Goal: Transaction & Acquisition: Purchase product/service

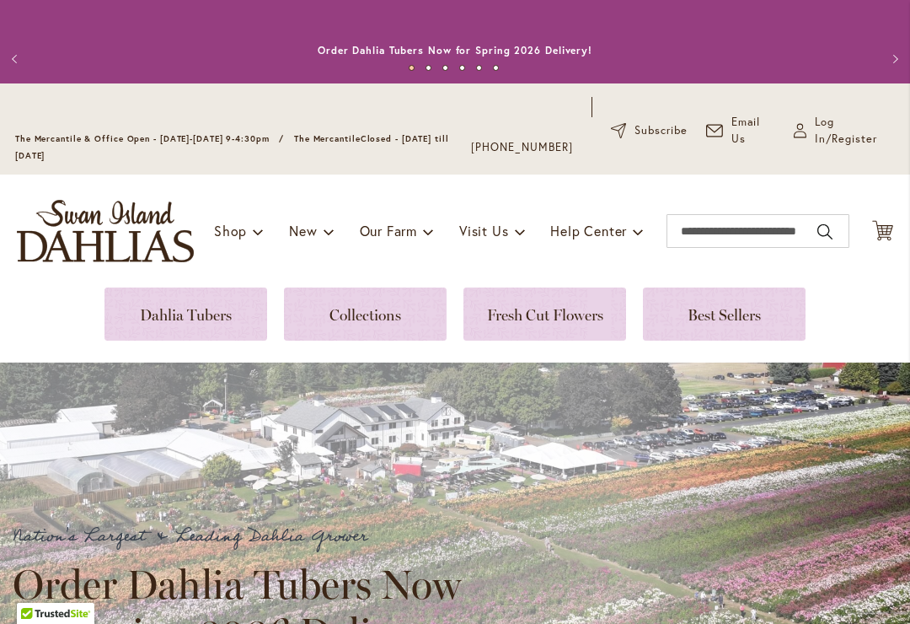
click at [201, 324] on link at bounding box center [185, 313] width 163 height 53
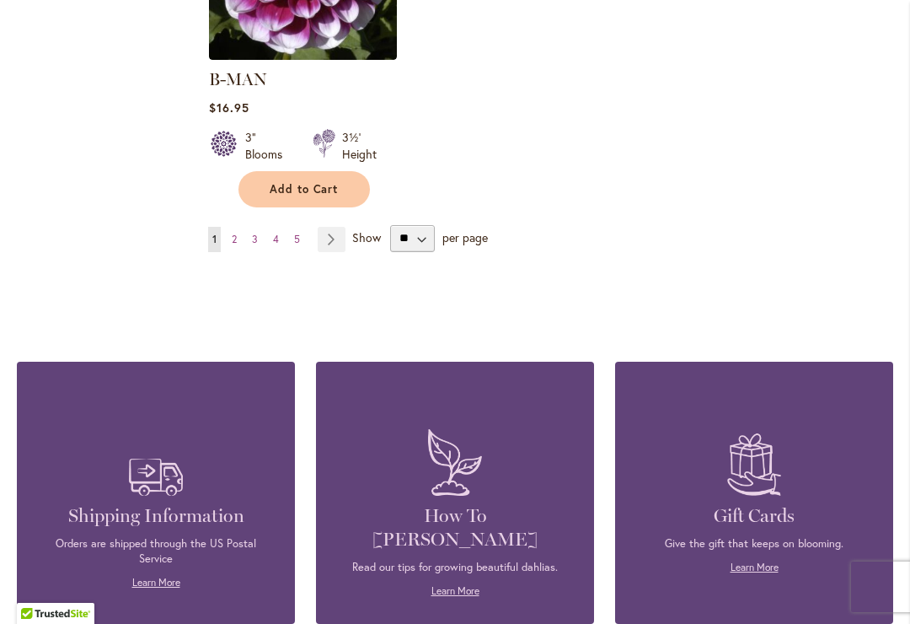
scroll to position [2456, 0]
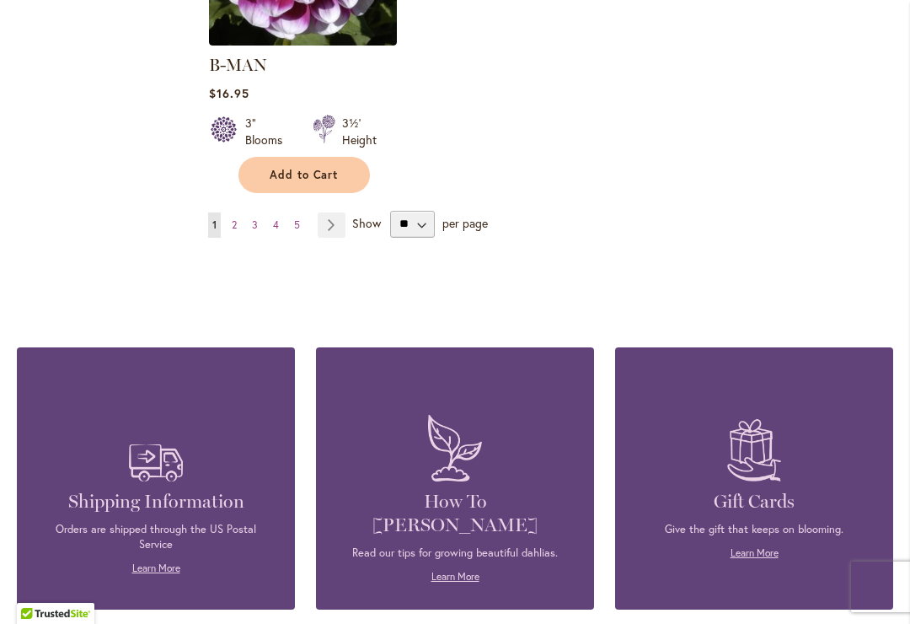
click at [303, 216] on link "Page 5" at bounding box center [297, 224] width 14 height 25
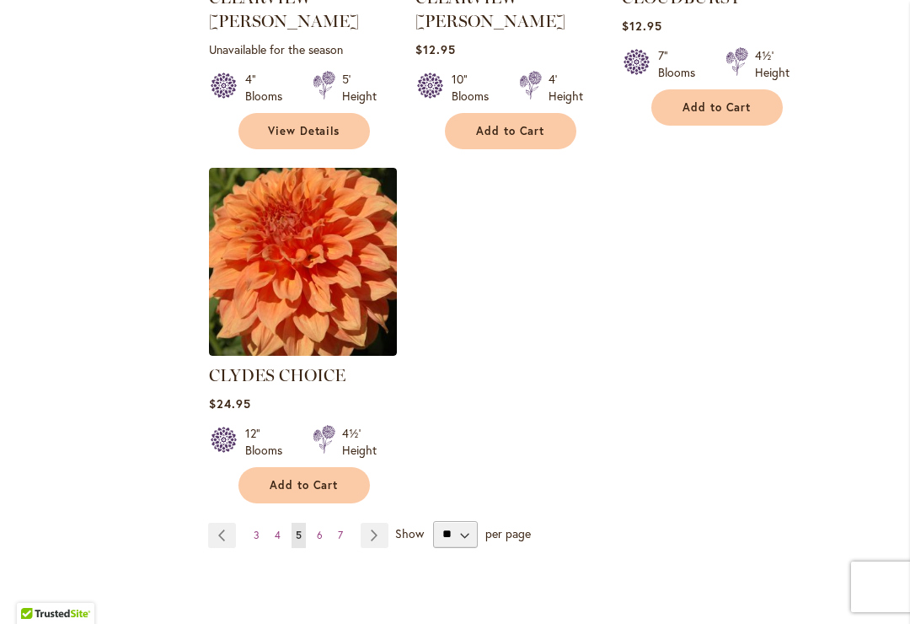
scroll to position [2182, 0]
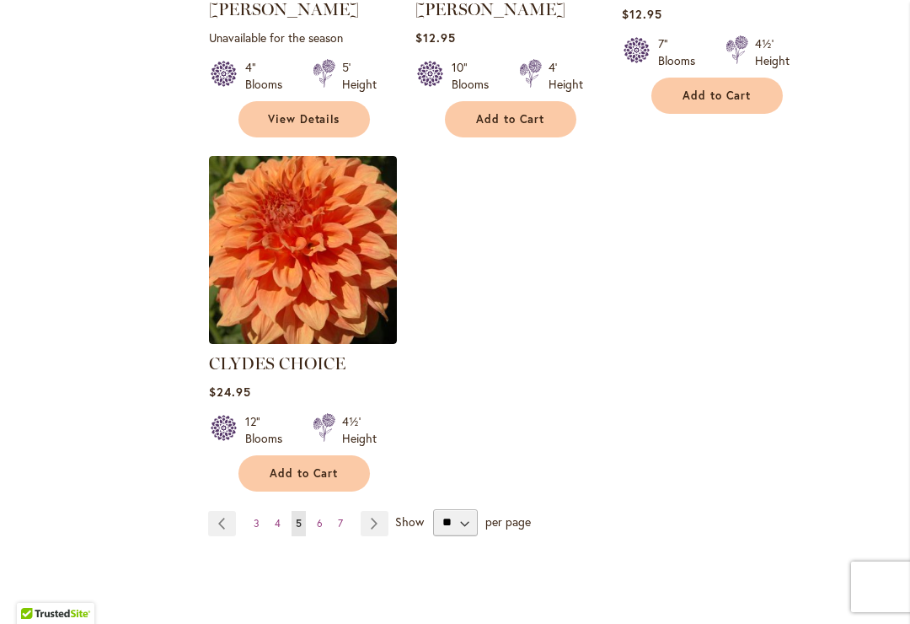
click at [346, 511] on link "Page 7" at bounding box center [340, 523] width 13 height 25
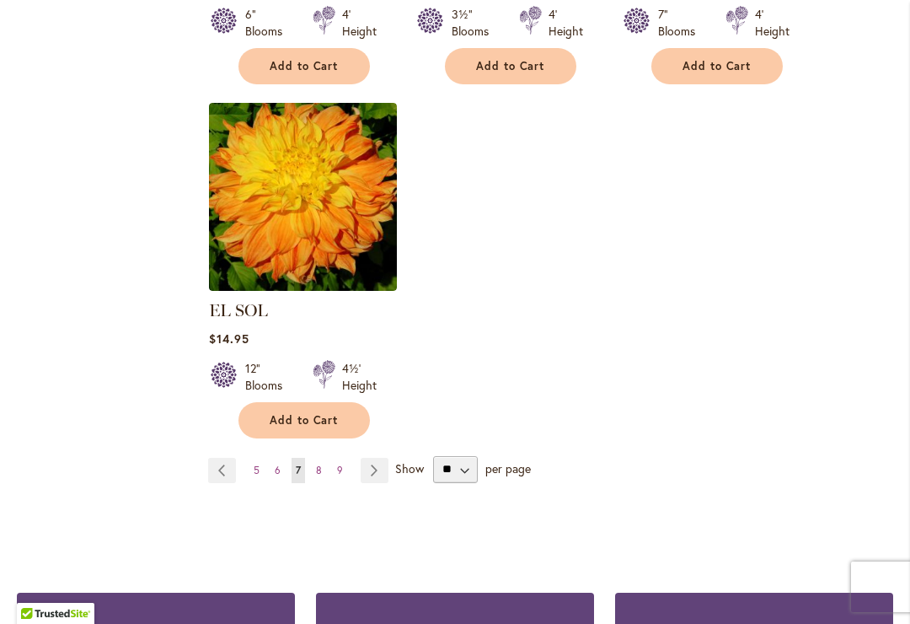
scroll to position [2250, 0]
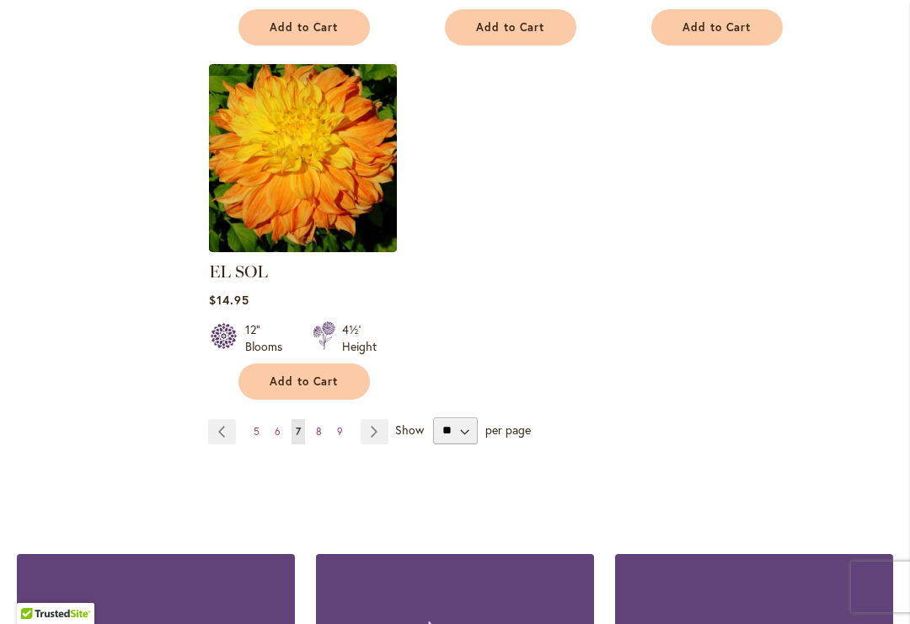
click at [345, 425] on link "Page 9" at bounding box center [340, 431] width 14 height 25
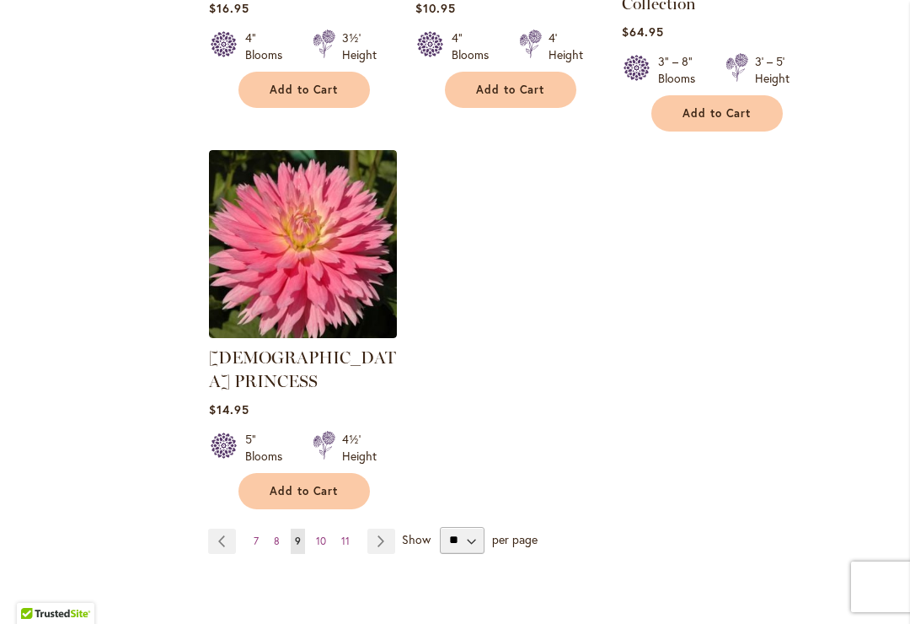
scroll to position [2266, 0]
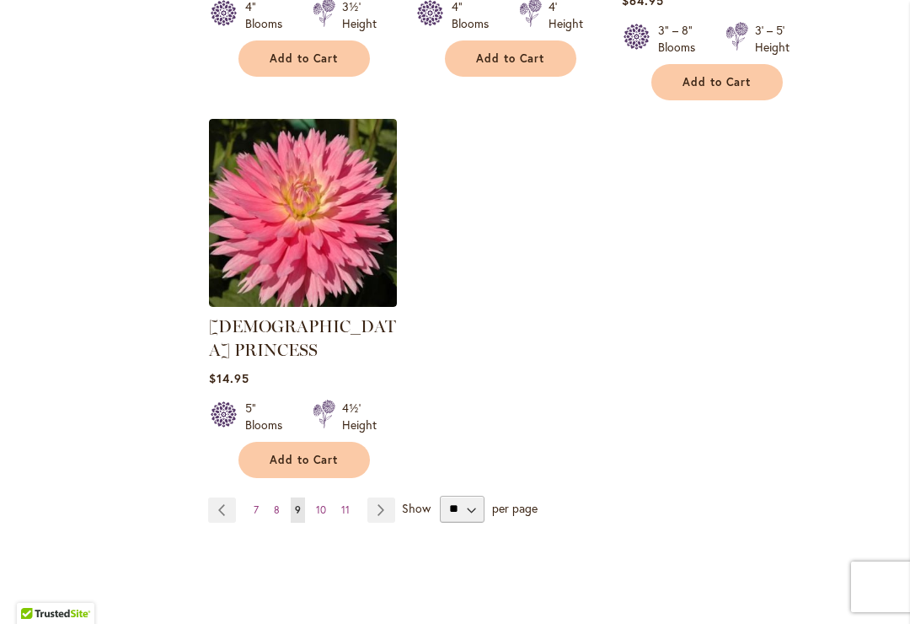
click at [349, 503] on span "11" at bounding box center [345, 509] width 8 height 13
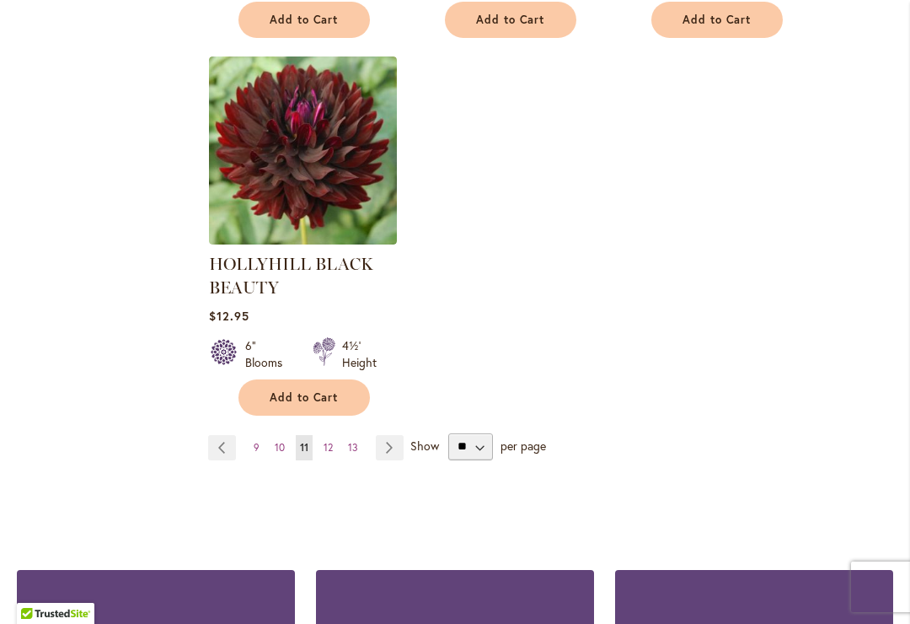
scroll to position [2300, 0]
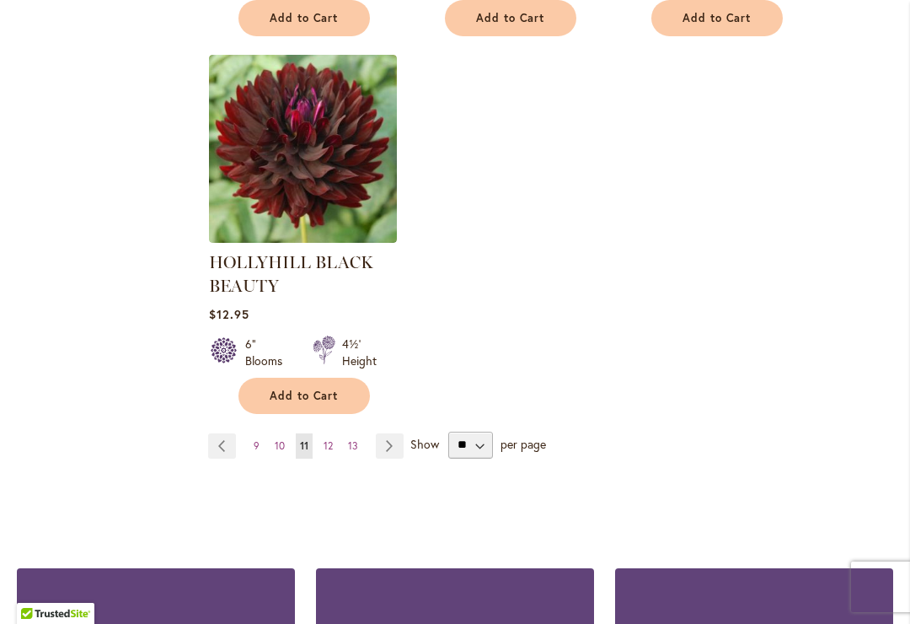
click at [356, 452] on span "13" at bounding box center [353, 445] width 10 height 13
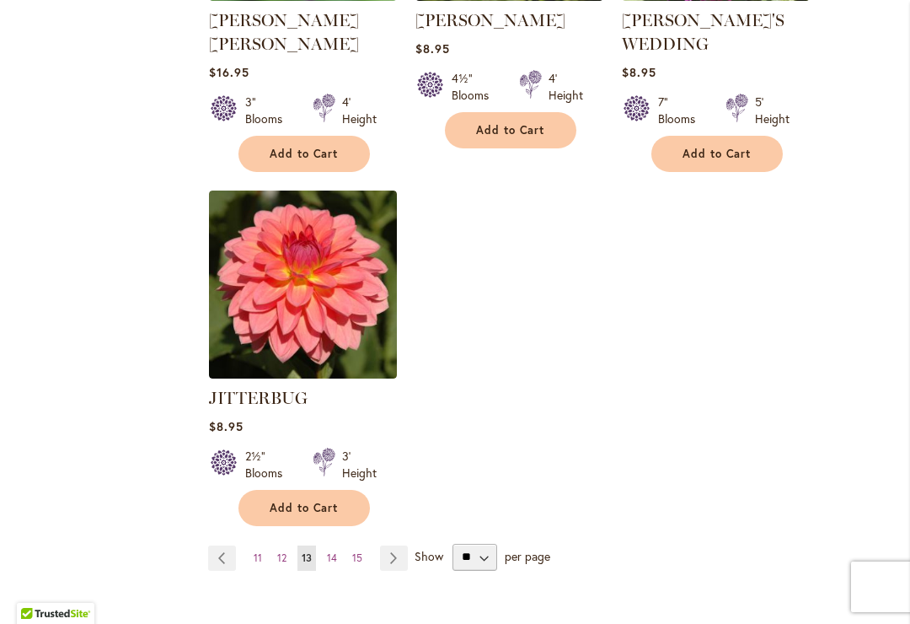
scroll to position [2203, 0]
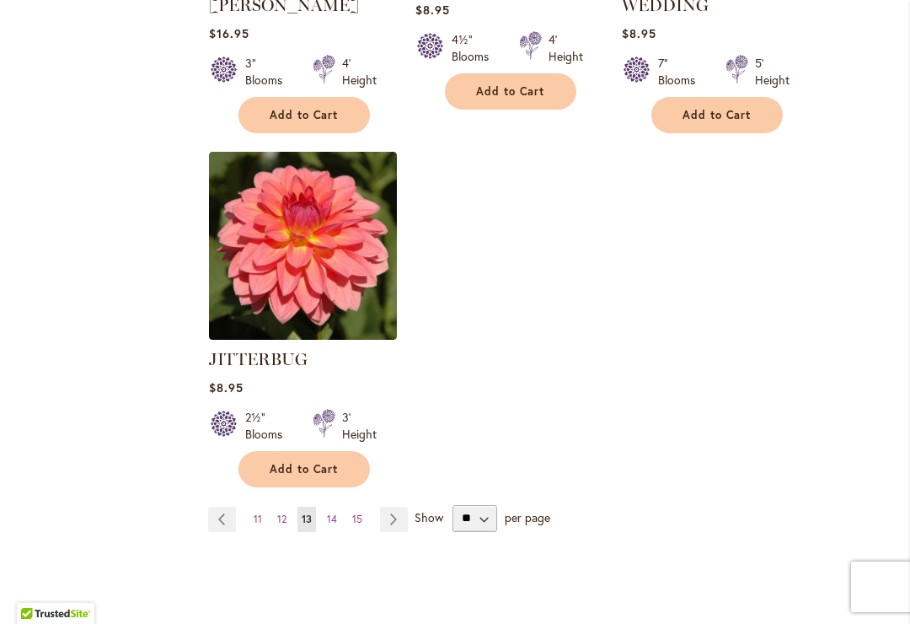
click at [359, 512] on span "15" at bounding box center [357, 518] width 10 height 13
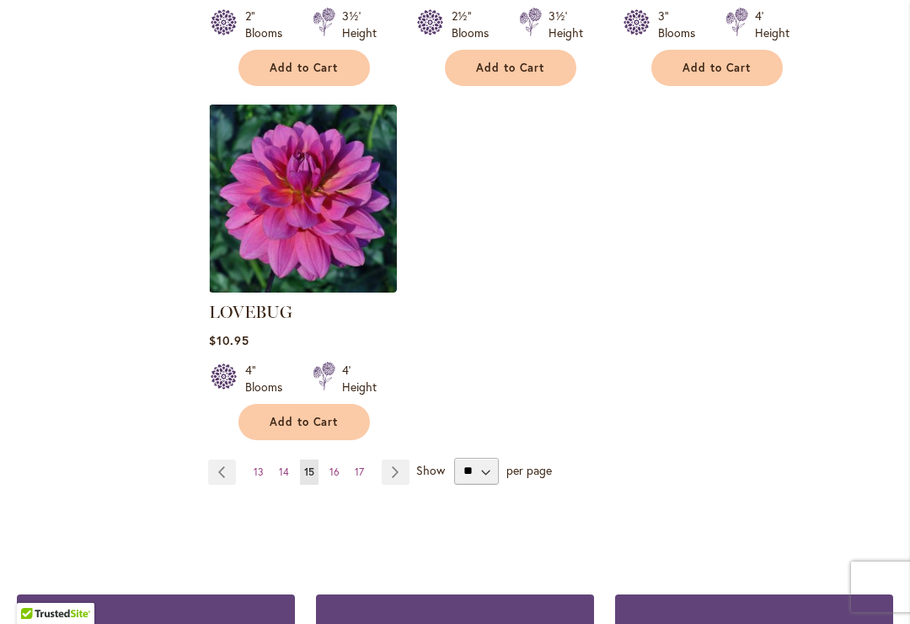
scroll to position [2279, 0]
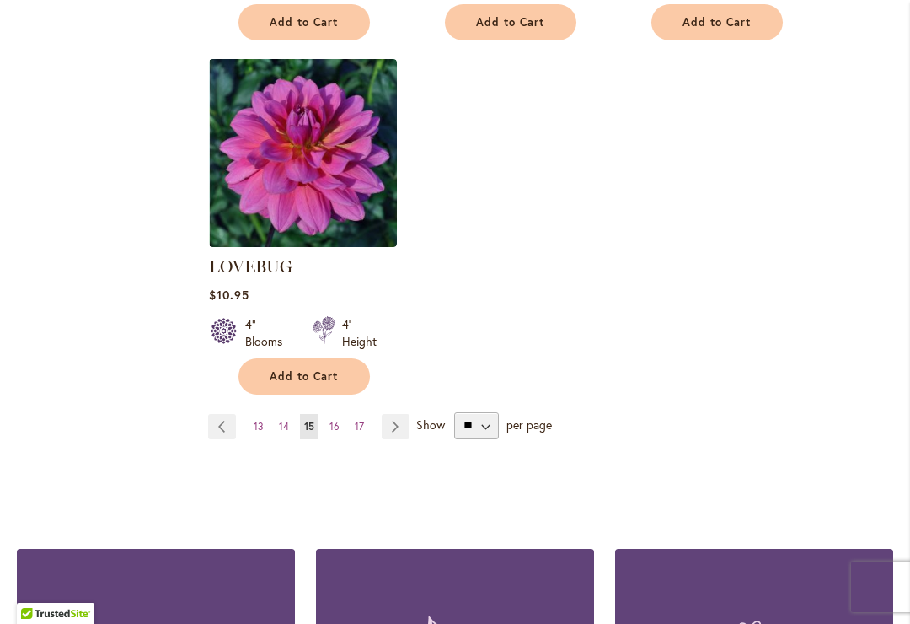
click at [362, 420] on span "17" at bounding box center [359, 426] width 9 height 13
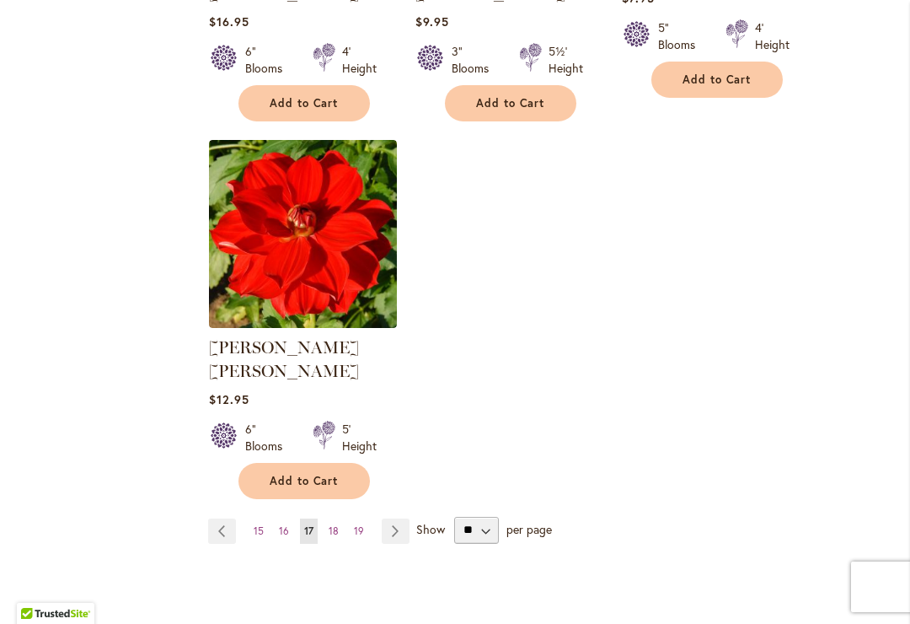
scroll to position [2183, 0]
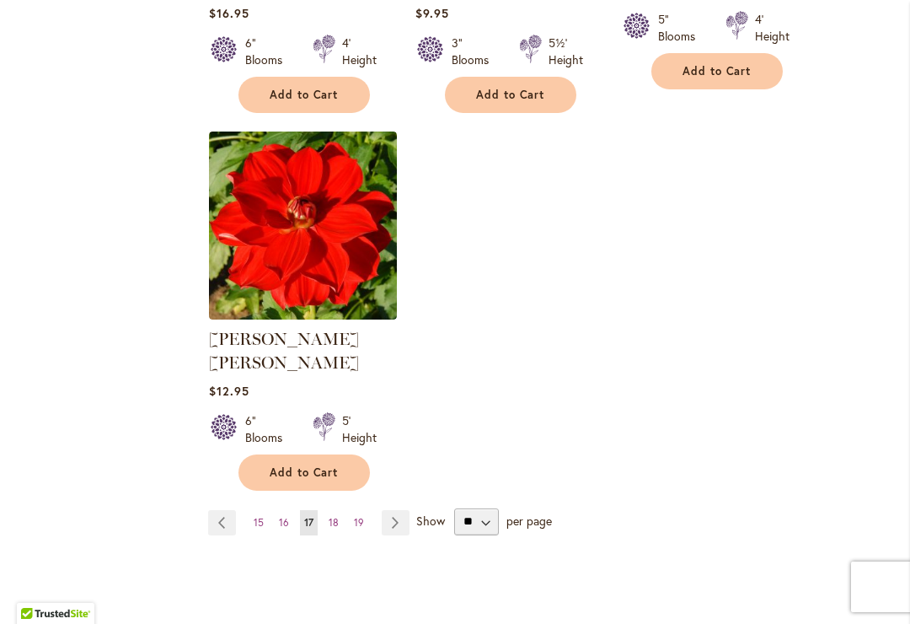
click at [290, 510] on link "Page 16" at bounding box center [284, 522] width 19 height 25
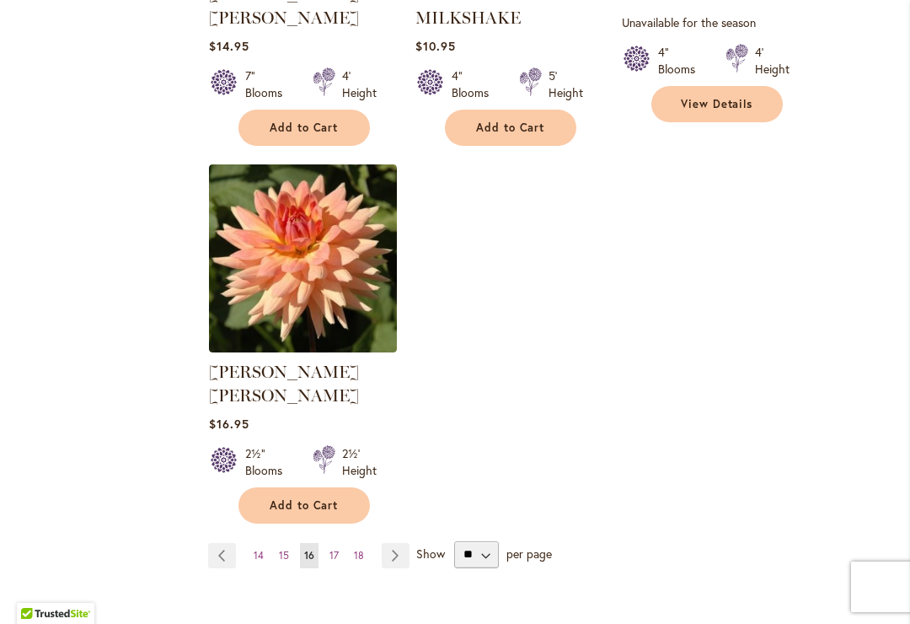
scroll to position [2175, 0]
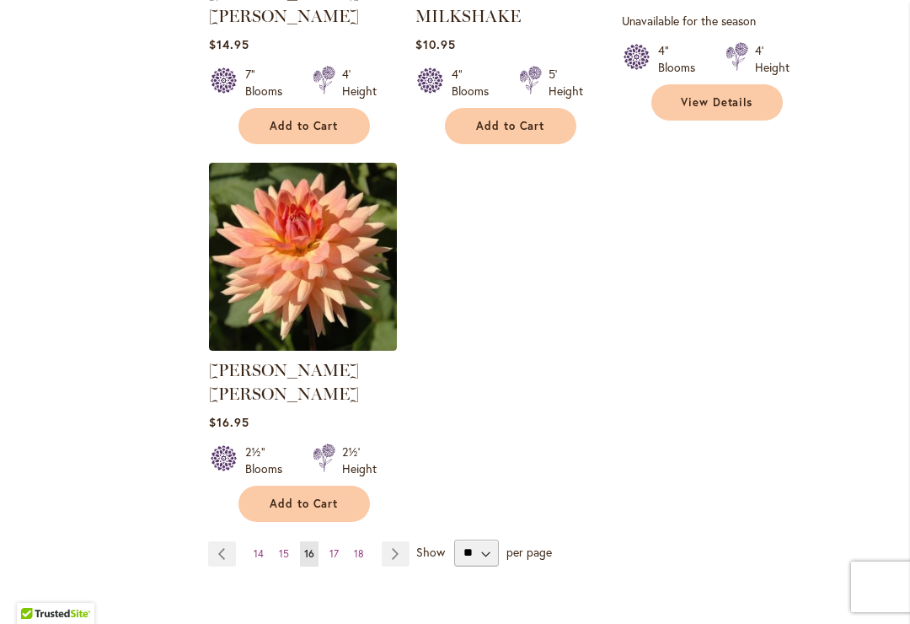
click at [337, 547] on span "17" at bounding box center [333, 553] width 9 height 13
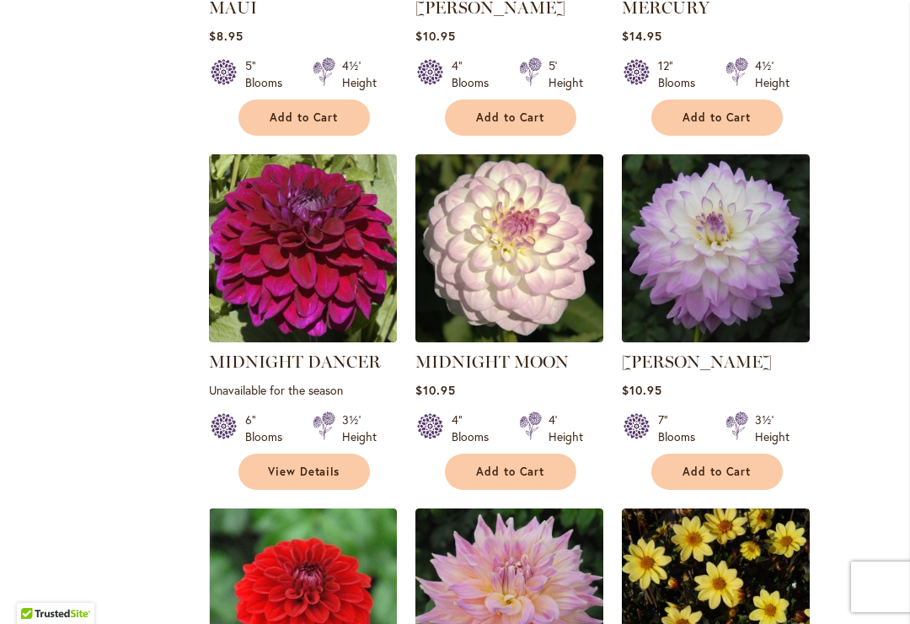
scroll to position [1075, 0]
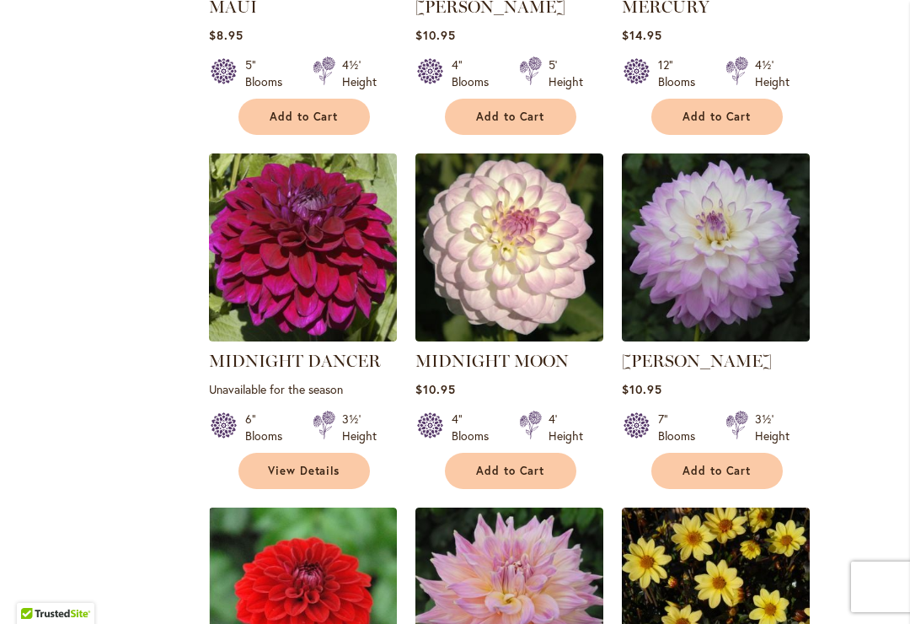
click at [747, 209] on img at bounding box center [716, 247] width 188 height 188
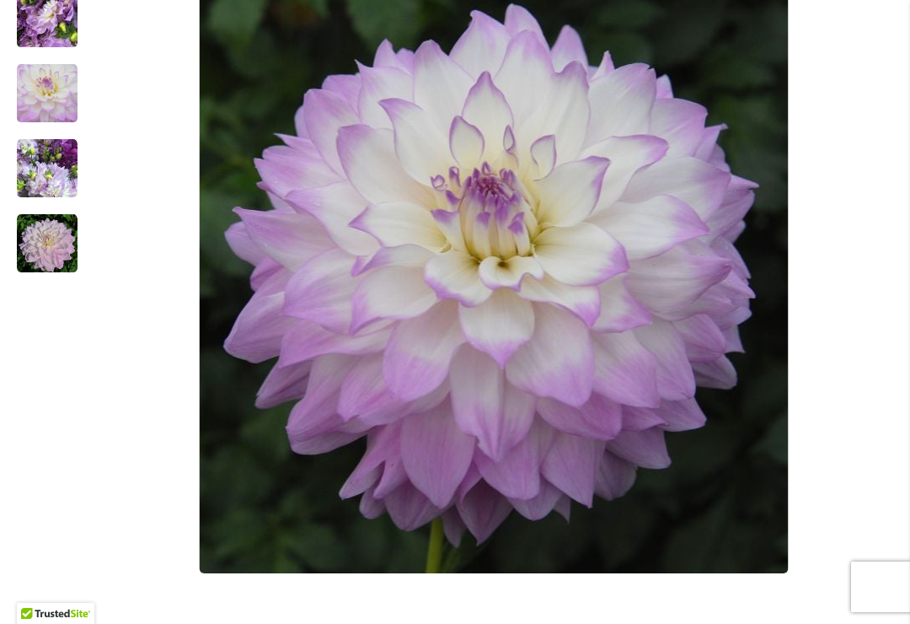
scroll to position [503, 0]
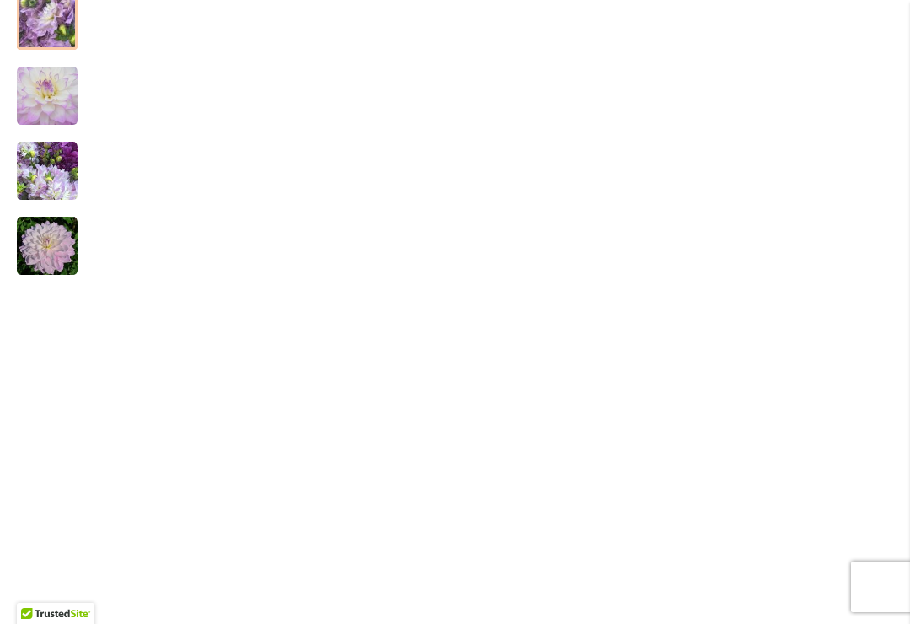
click at [53, 31] on img "MIKAYLA MIRANDA" at bounding box center [47, 21] width 121 height 91
click at [51, 185] on img "MIKAYLA MIRANDA" at bounding box center [47, 171] width 61 height 61
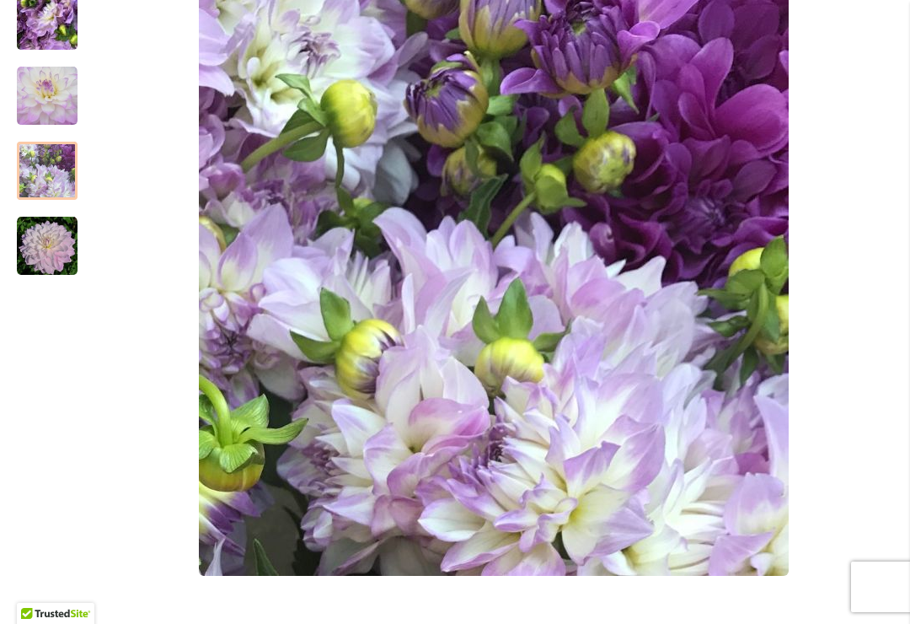
click at [50, 187] on div at bounding box center [47, 171] width 61 height 58
click at [50, 260] on img "MIKAYLA MIRANDA" at bounding box center [47, 246] width 61 height 61
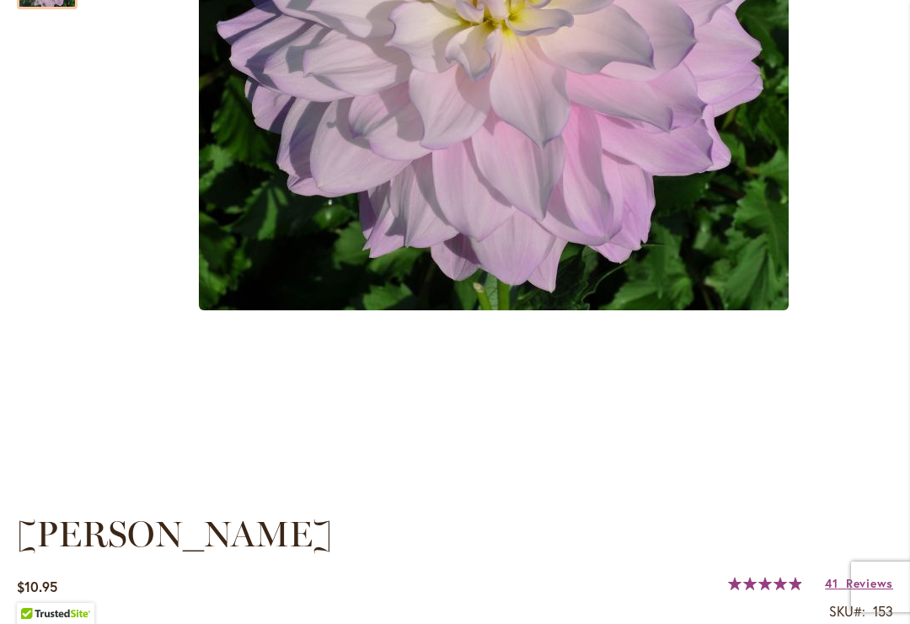
scroll to position [749, 0]
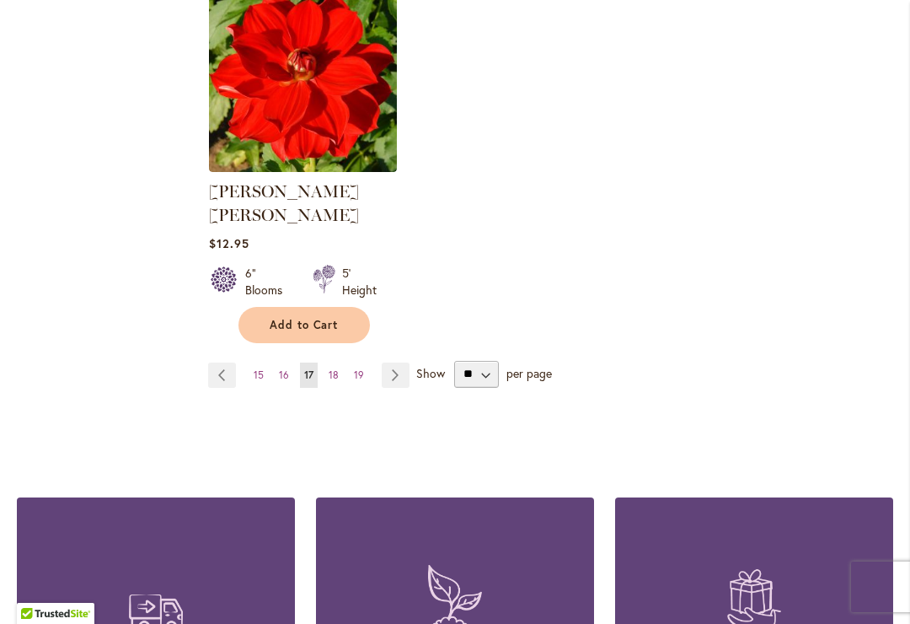
scroll to position [2378, 0]
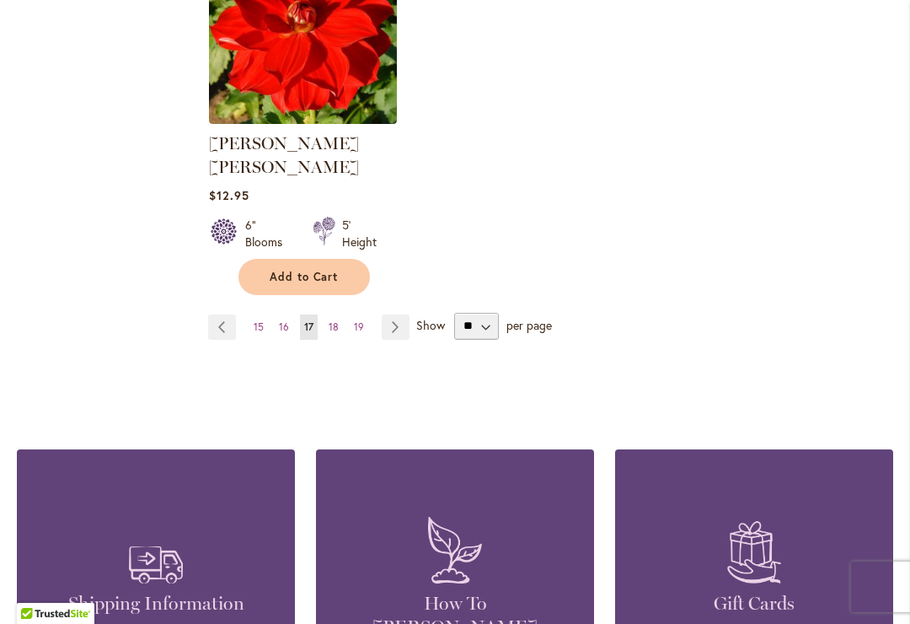
click at [223, 314] on link "Page Previous" at bounding box center [222, 326] width 28 height 25
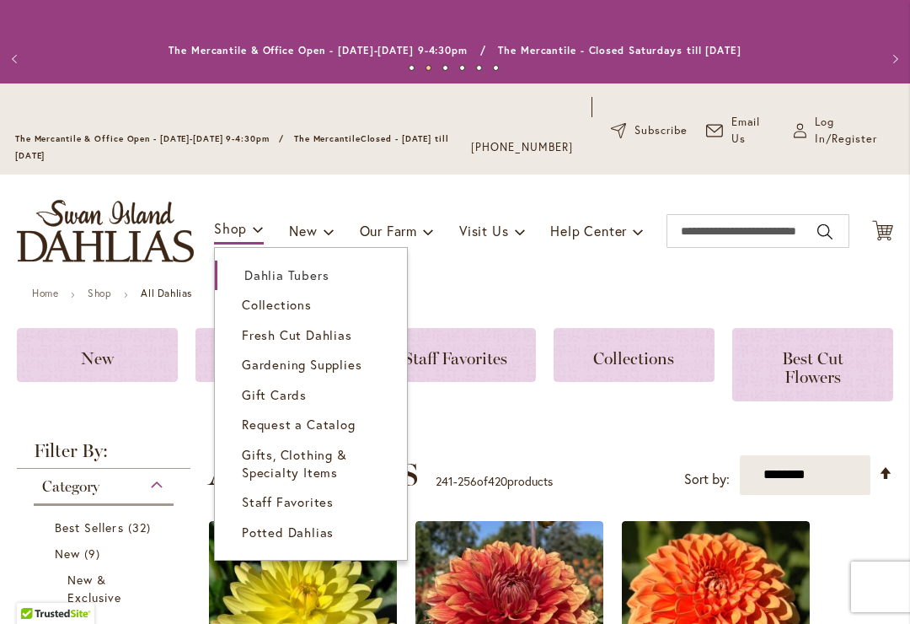
click at [291, 283] on span "Dahlia Tubers" at bounding box center [286, 274] width 84 height 17
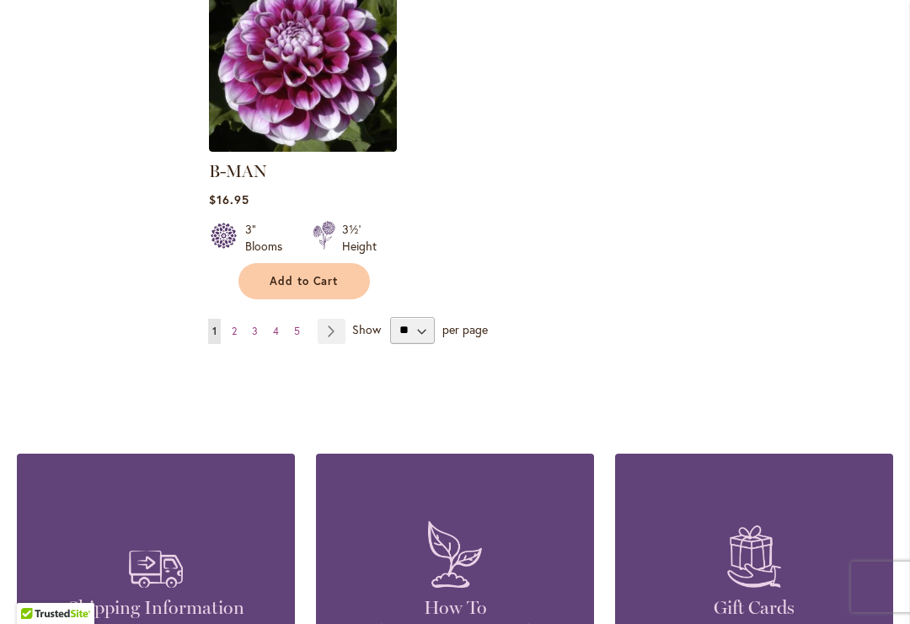
scroll to position [2350, 0]
click at [427, 321] on select "** ** ** **" at bounding box center [412, 330] width 45 height 27
select select "**"
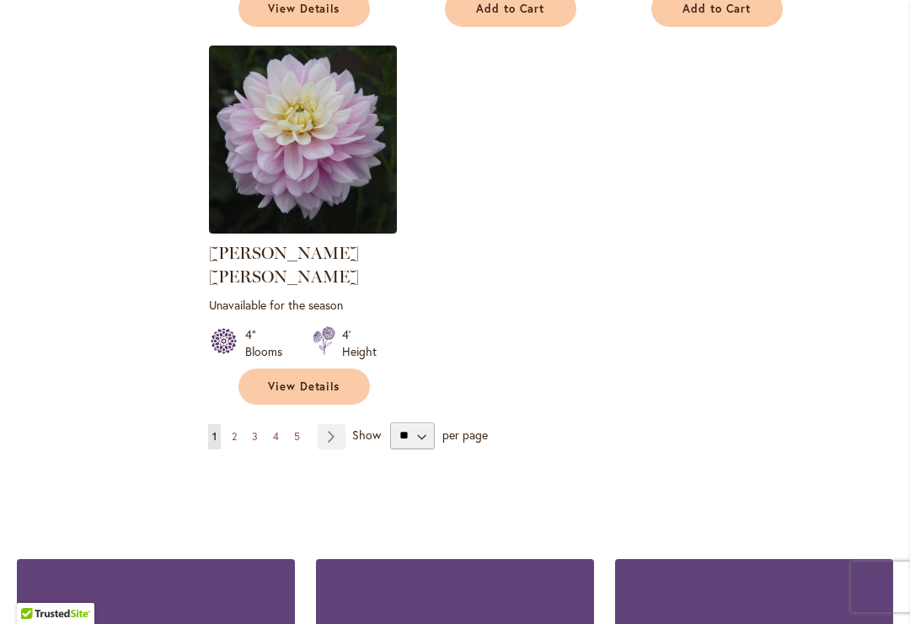
scroll to position [7978, 0]
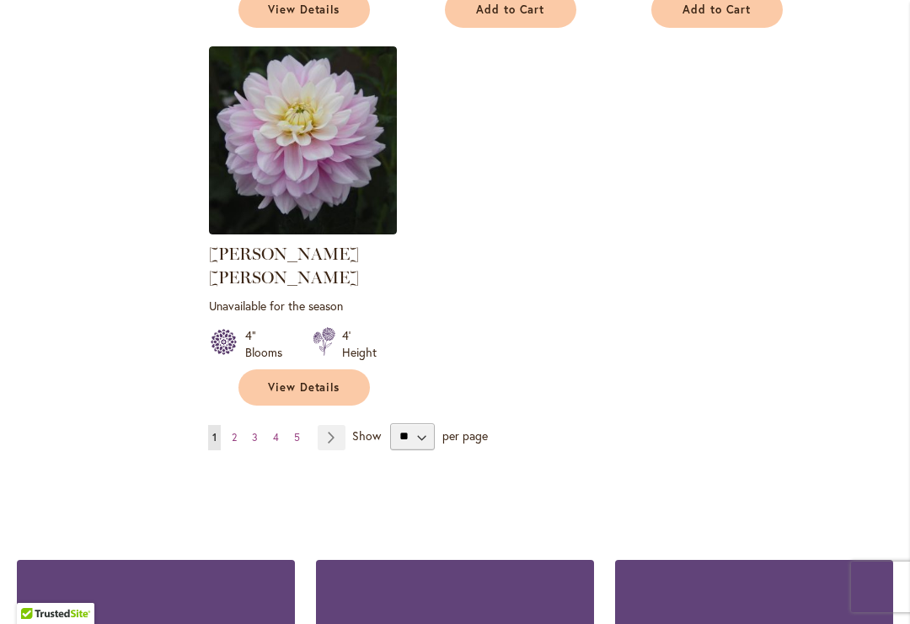
click at [261, 425] on link "Page 3" at bounding box center [255, 437] width 14 height 25
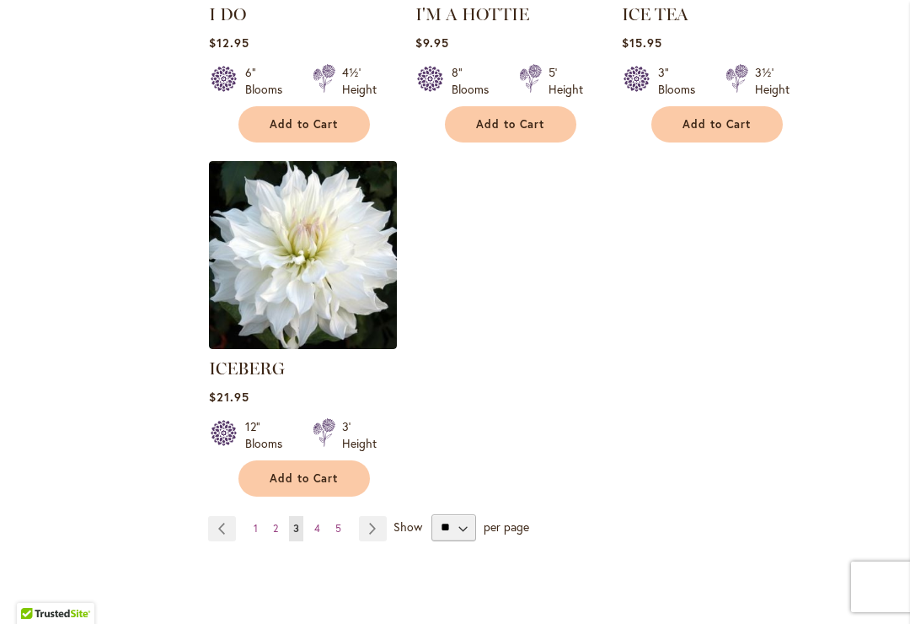
scroll to position [8162, 0]
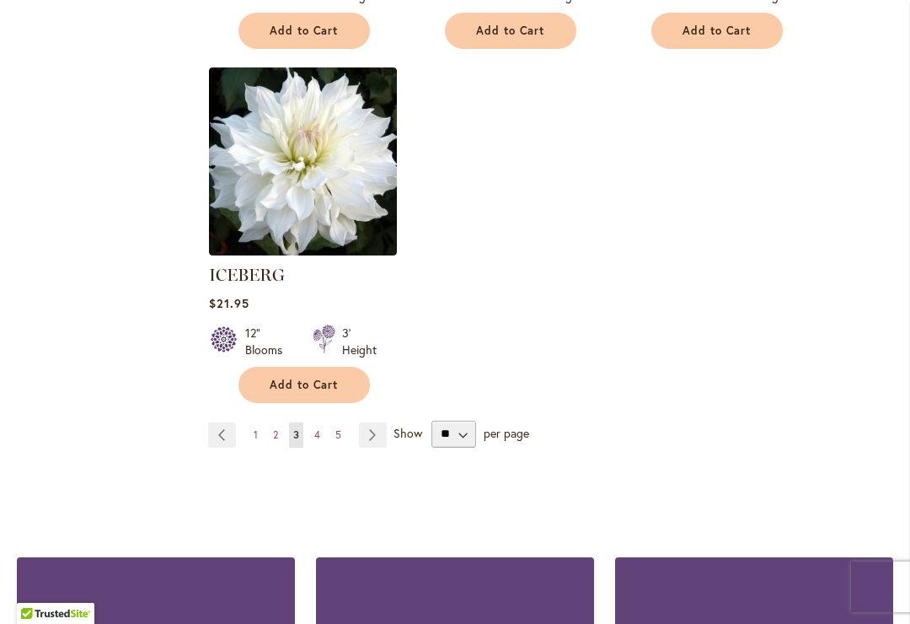
click at [280, 422] on link "Page 2" at bounding box center [275, 434] width 13 height 25
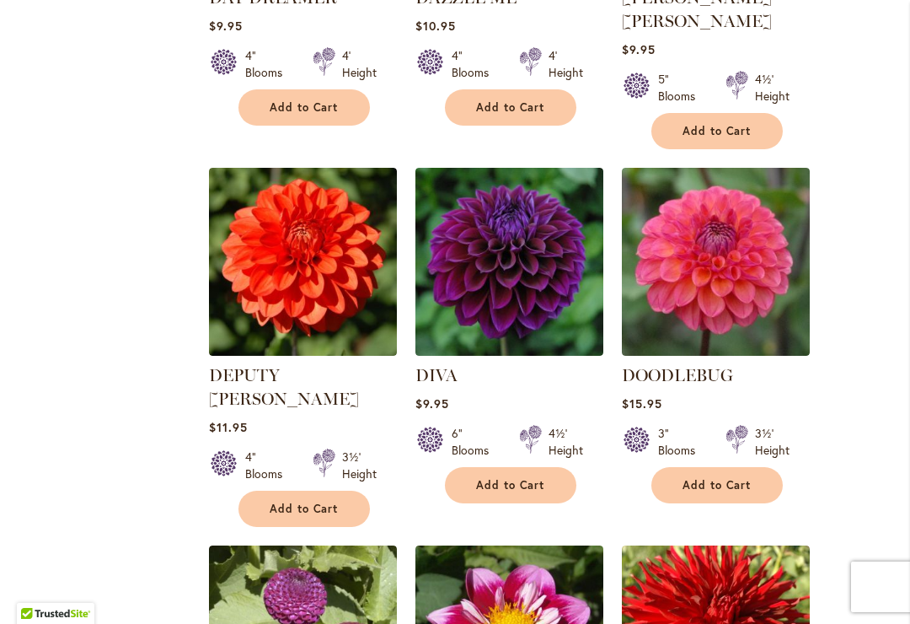
scroll to position [4736, 0]
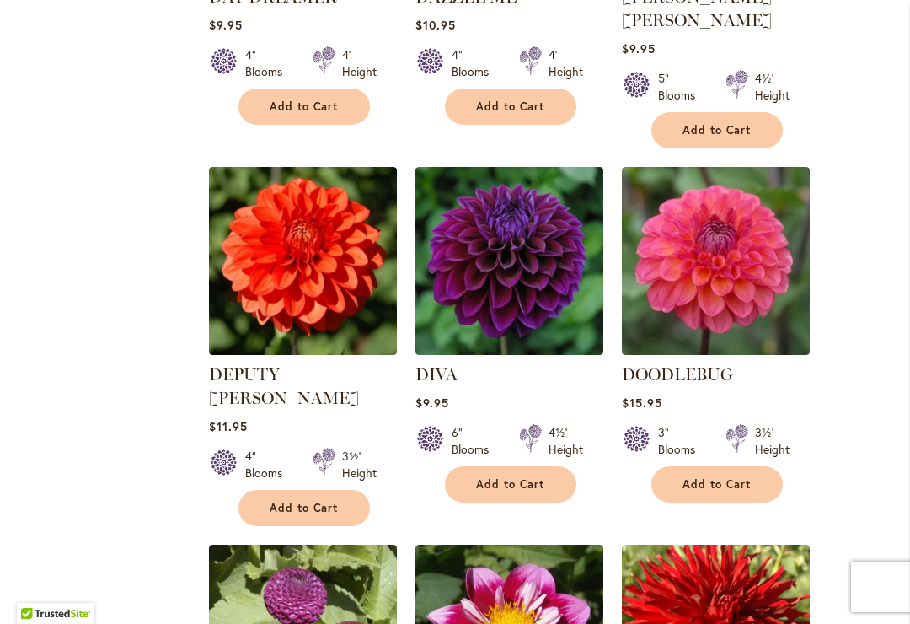
click at [528, 167] on img at bounding box center [509, 261] width 188 height 188
